Goal: Transaction & Acquisition: Purchase product/service

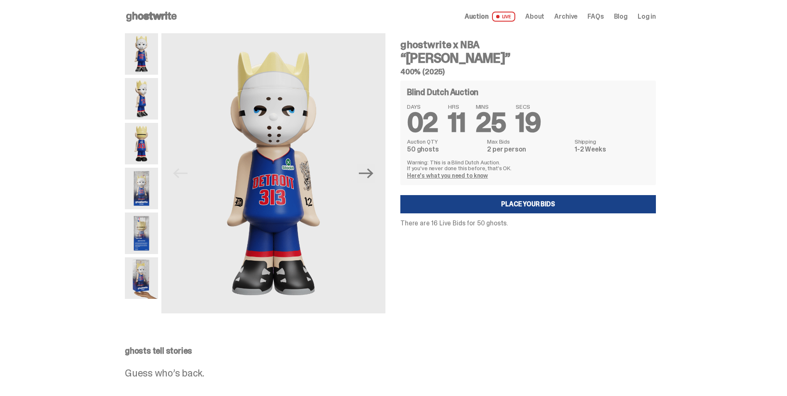
click at [150, 232] on img at bounding box center [141, 234] width 33 height 42
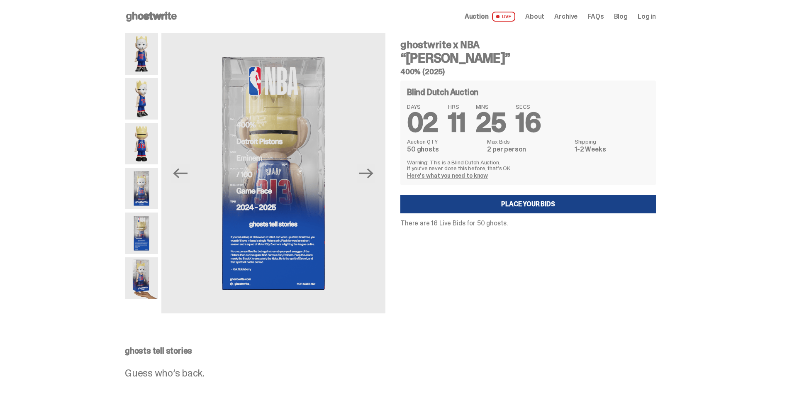
click at [156, 273] on img at bounding box center [141, 278] width 33 height 42
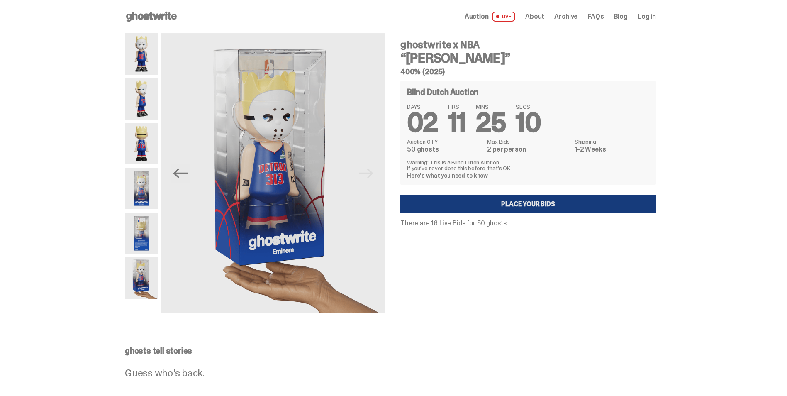
click at [516, 208] on link "Place your Bids" at bounding box center [529, 204] width 256 height 18
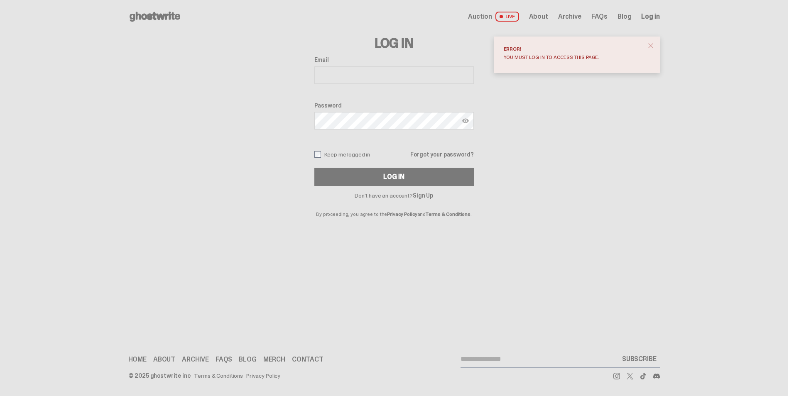
drag, startPoint x: 348, startPoint y: 91, endPoint x: 345, endPoint y: 84, distance: 7.8
click at [347, 89] on div "Email Password Keep me logged in Forgot your password? Log In" at bounding box center [393, 121] width 159 height 130
click at [345, 84] on div "Email" at bounding box center [393, 70] width 159 height 29
click at [341, 75] on input "Email" at bounding box center [393, 74] width 159 height 17
type input "**********"
